Goal: Transaction & Acquisition: Purchase product/service

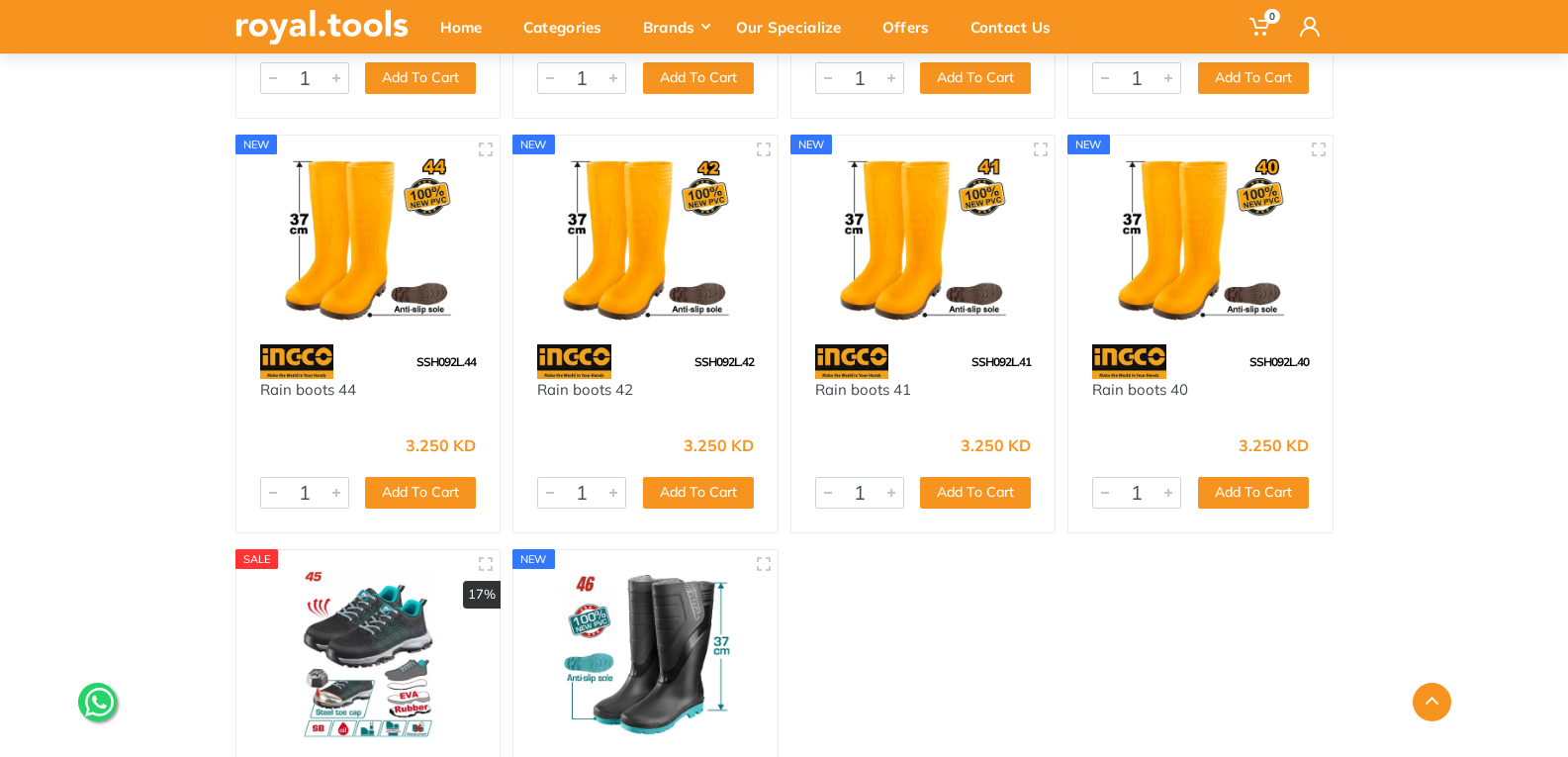
scroll to position [3366, 0]
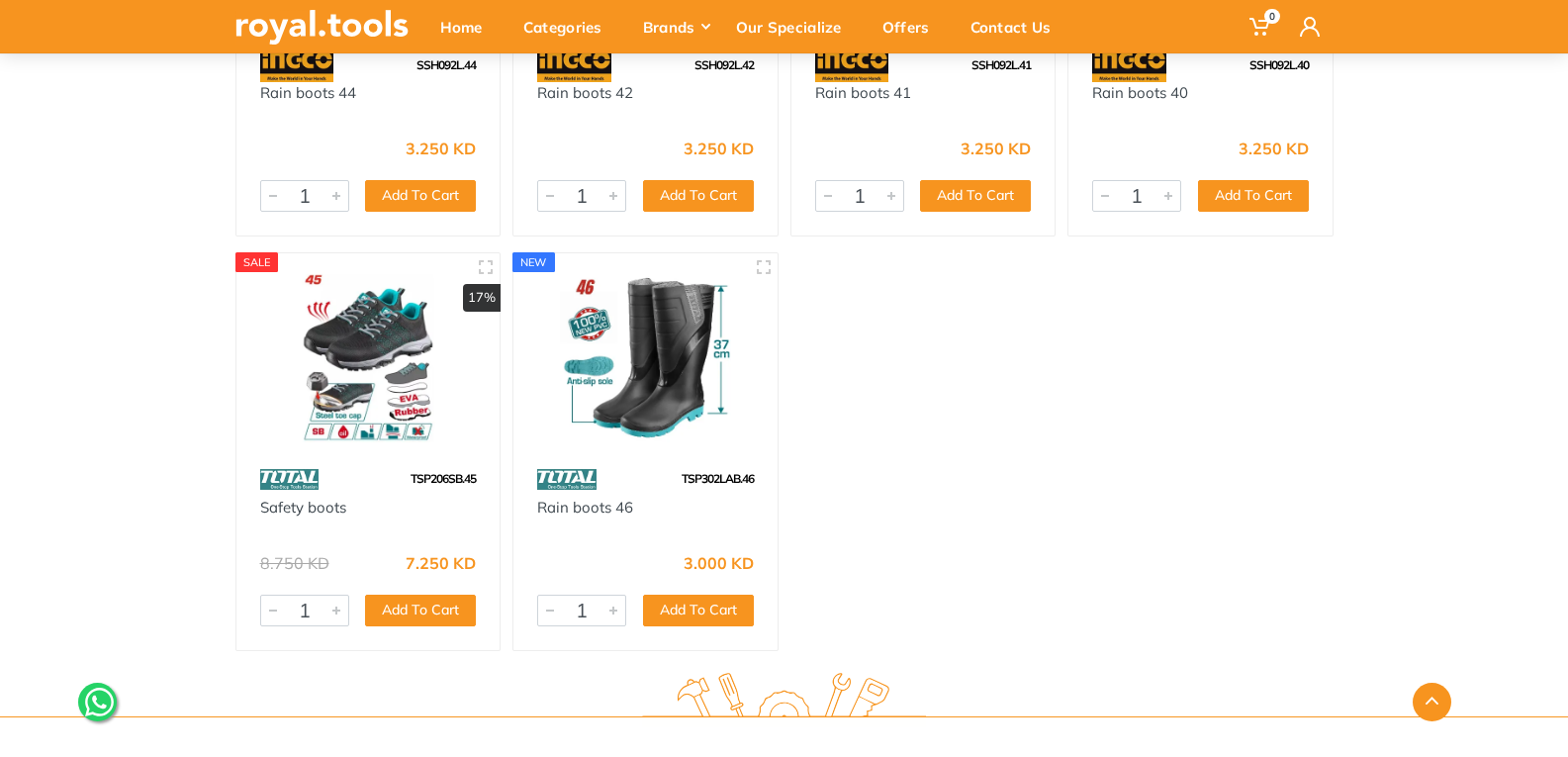
click at [408, 373] on img at bounding box center [368, 357] width 228 height 172
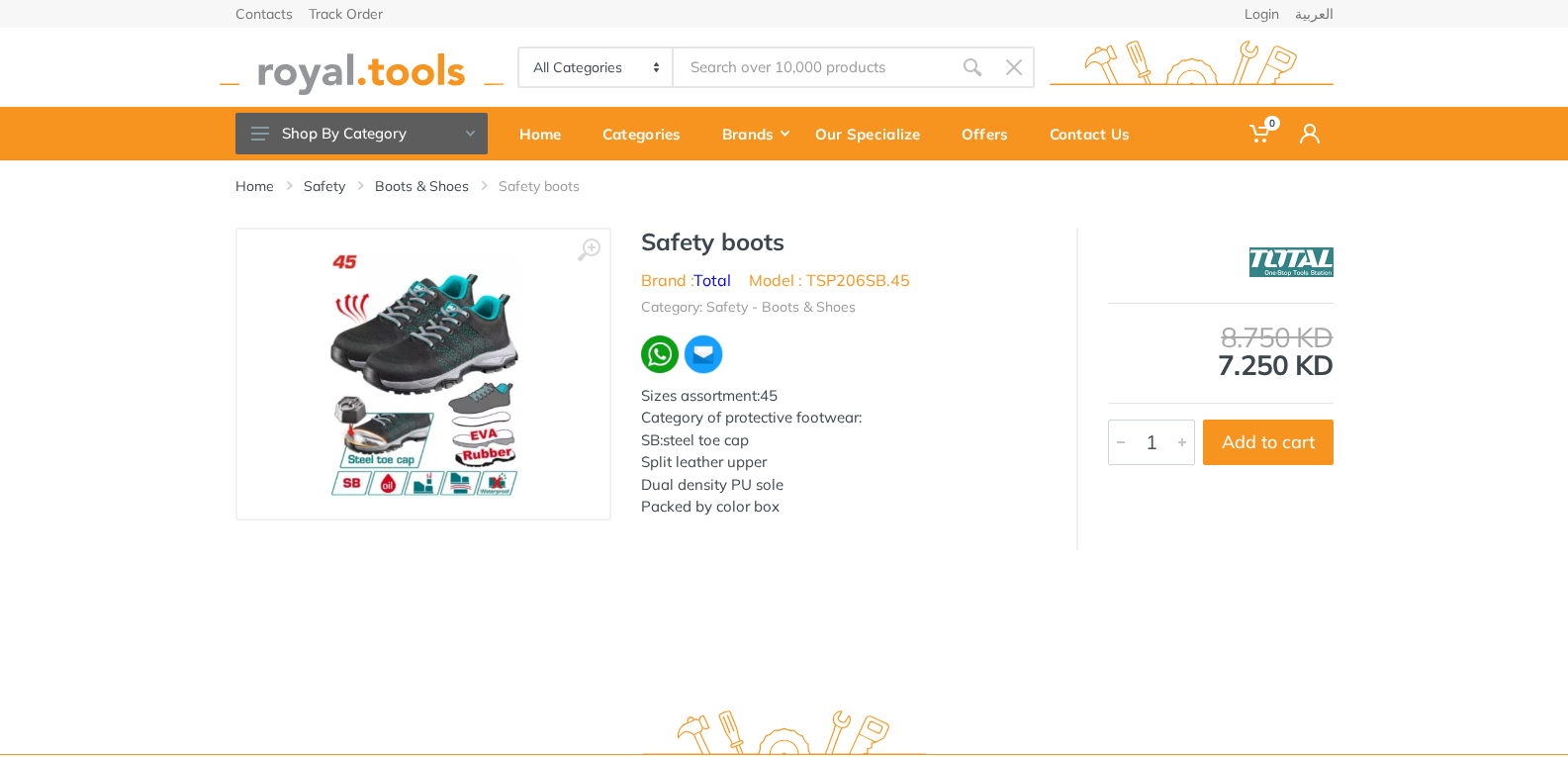
click at [503, 351] on img at bounding box center [424, 374] width 249 height 249
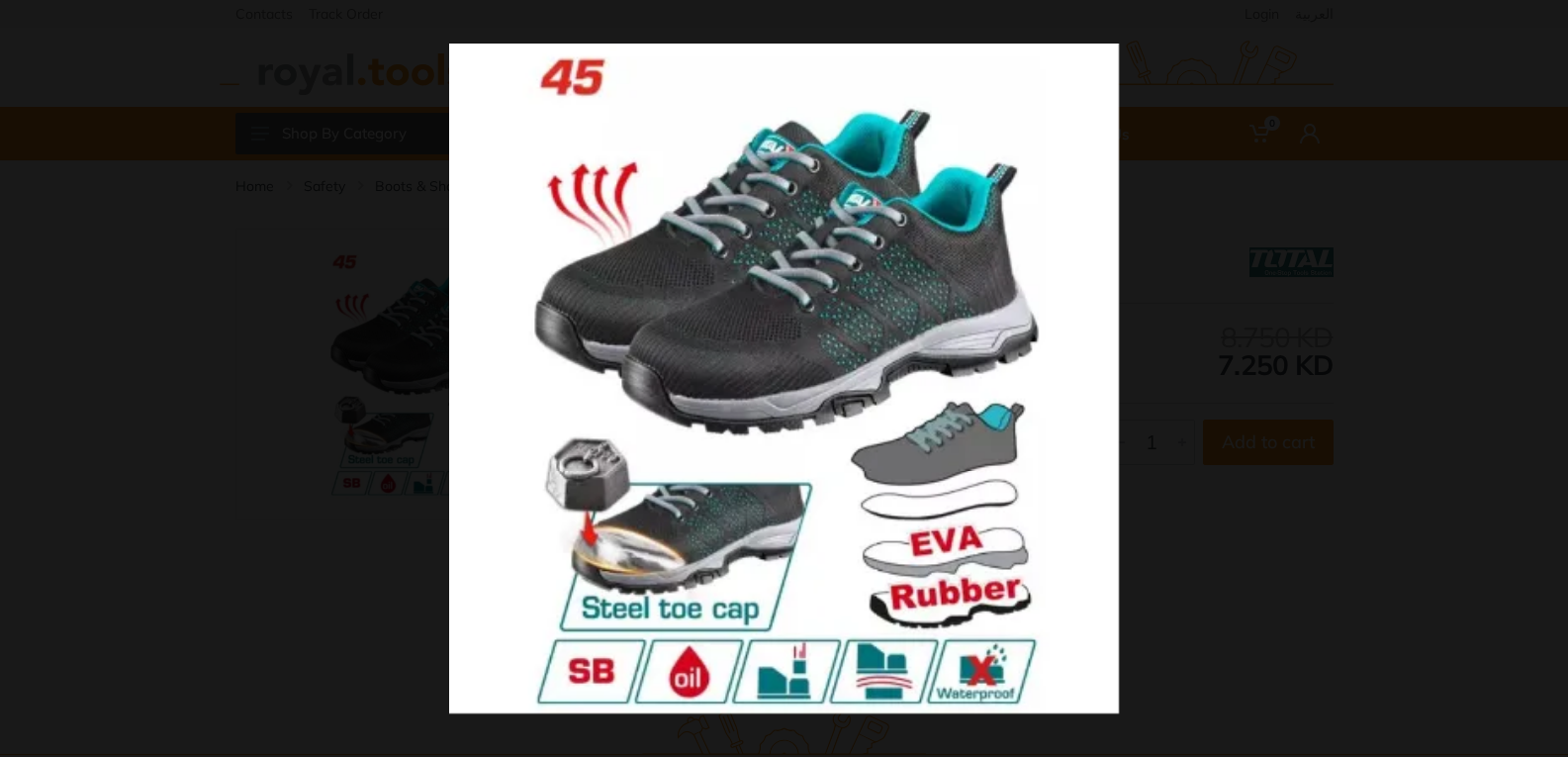
click at [1289, 234] on div at bounding box center [1233, 422] width 1568 height 757
